Goal: Task Accomplishment & Management: Complete application form

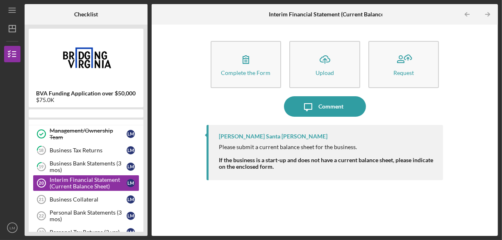
scroll to position [53, 0]
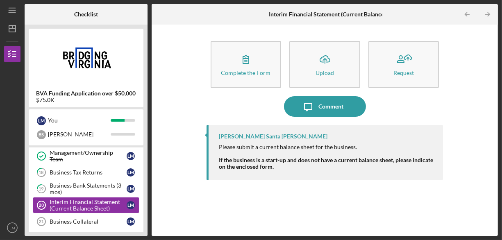
click at [250, 72] on div "Complete the Form" at bounding box center [246, 73] width 50 height 6
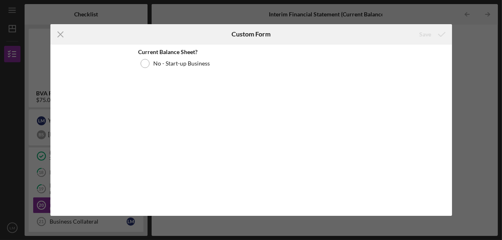
click at [59, 35] on icon "Icon/Menu Close" at bounding box center [60, 34] width 20 height 20
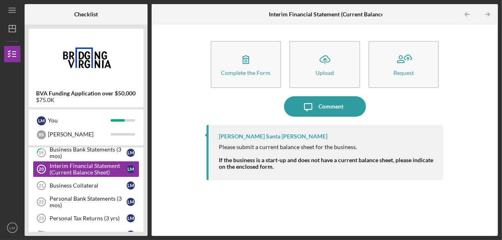
scroll to position [110, 0]
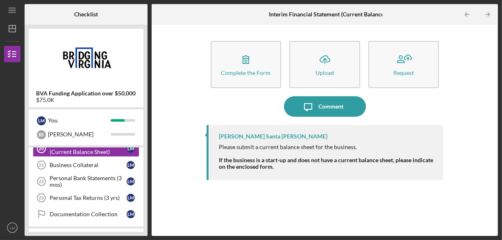
click at [85, 162] on div "Business Collateral" at bounding box center [88, 165] width 77 height 7
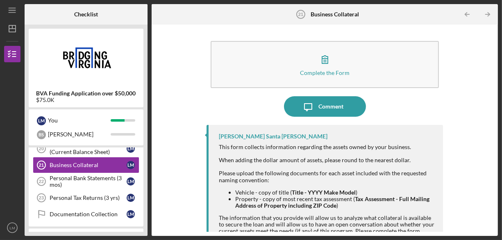
drag, startPoint x: 500, startPoint y: 76, endPoint x: 501, endPoint y: 91, distance: 15.2
click at [501, 91] on div "Icon/Menu Business Collateral 21 Business Collateral Checklist BVA Funding Appl…" at bounding box center [251, 120] width 502 height 240
drag, startPoint x: 501, startPoint y: 91, endPoint x: 501, endPoint y: 116, distance: 24.6
click at [501, 116] on div "Icon/Menu Business Collateral 21 Business Collateral Checklist BVA Funding Appl…" at bounding box center [251, 120] width 502 height 240
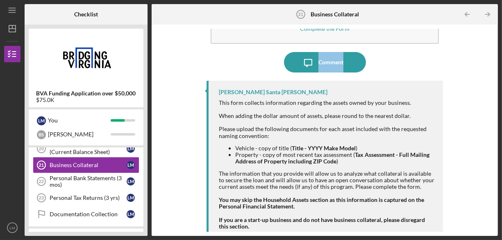
scroll to position [52, 0]
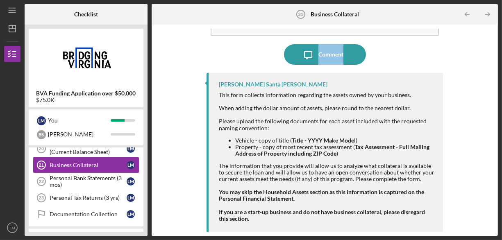
click at [78, 175] on div "Personal Bank Statements (3 mos)" at bounding box center [88, 181] width 77 height 13
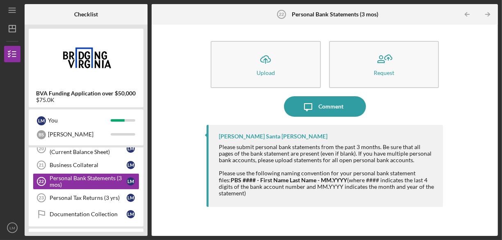
click at [80, 198] on div "Personal Tax Returns (3 yrs)" at bounding box center [88, 198] width 77 height 7
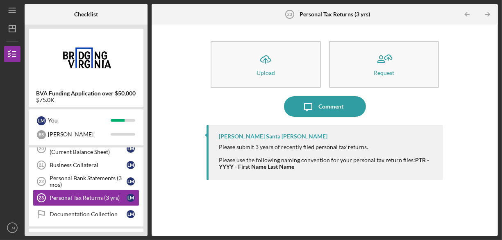
click at [80, 213] on div "Documentation Collection" at bounding box center [88, 214] width 77 height 7
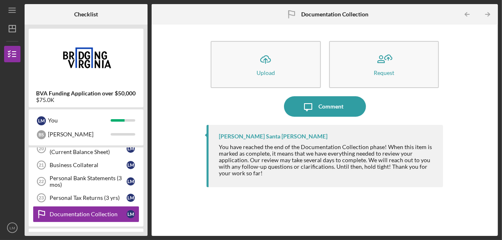
click at [98, 152] on div "Interim Financial Statement (Current Balance Sheet)" at bounding box center [88, 148] width 77 height 13
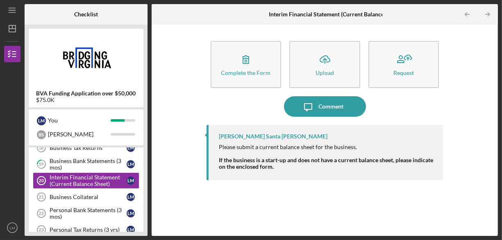
scroll to position [82, 0]
